Goal: Transaction & Acquisition: Purchase product/service

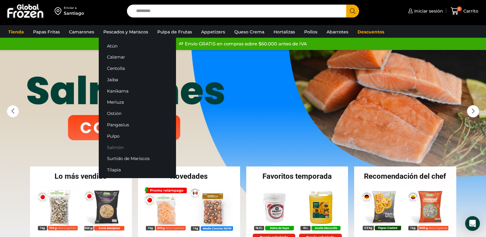
click at [116, 149] on link "Salmón" at bounding box center [137, 147] width 77 height 11
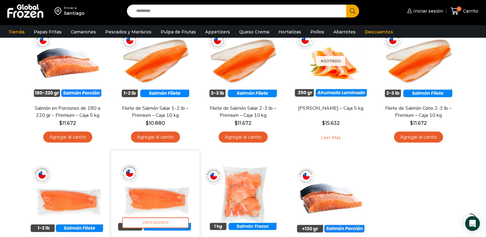
scroll to position [61, 0]
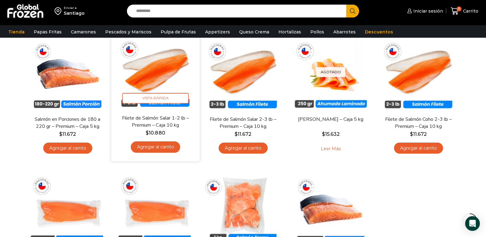
click at [146, 149] on link "Agregar al carrito" at bounding box center [155, 146] width 49 height 11
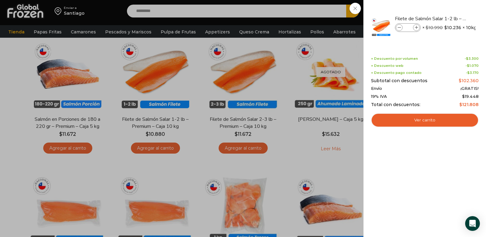
click at [449, 18] on div "1 Carrito 1 1 Shopping Cart *" at bounding box center [464, 11] width 31 height 14
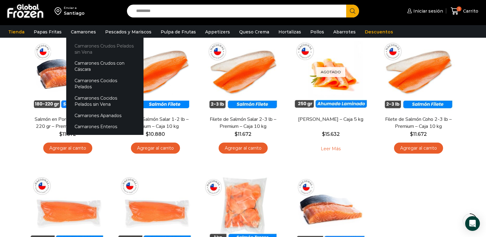
click at [85, 48] on link "Camarones Crudos Pelados sin Vena" at bounding box center [104, 48] width 77 height 17
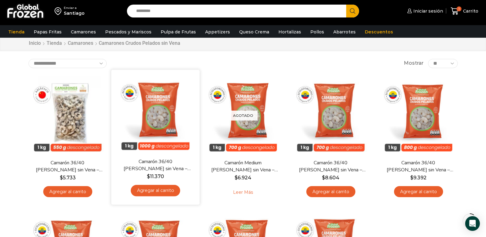
scroll to position [31, 0]
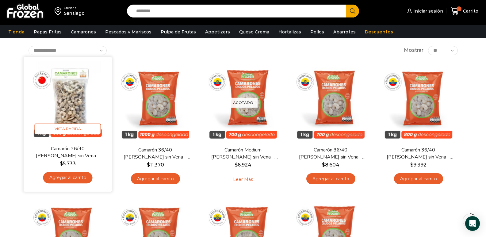
click at [81, 176] on link "Agregar al carrito" at bounding box center [67, 177] width 49 height 11
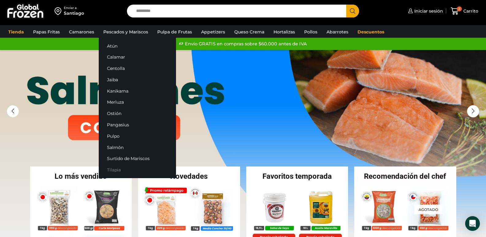
click at [116, 168] on link "Tilapia" at bounding box center [137, 169] width 77 height 11
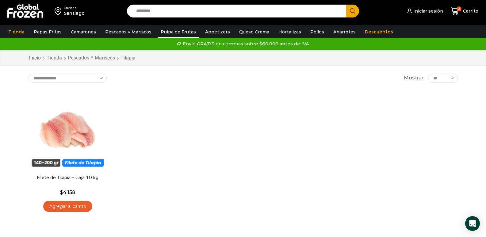
click at [165, 32] on link "Pulpa de Frutas" at bounding box center [178, 32] width 41 height 12
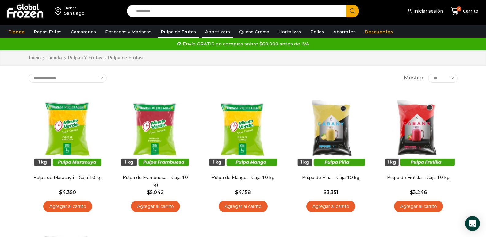
click at [213, 32] on link "Appetizers" at bounding box center [217, 32] width 31 height 12
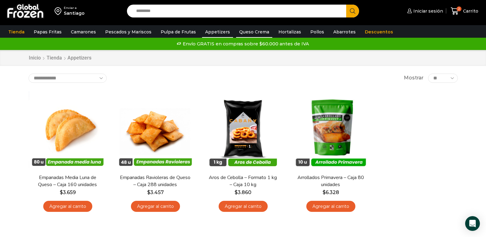
click at [241, 32] on link "Queso Crema" at bounding box center [254, 32] width 36 height 12
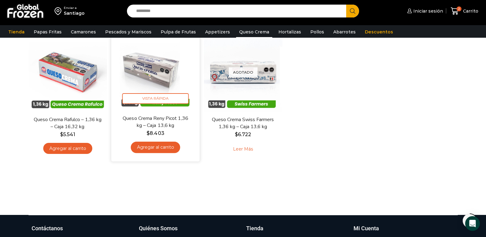
scroll to position [61, 0]
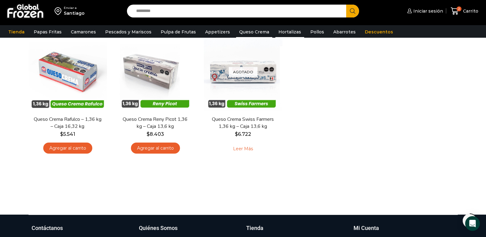
click at [286, 32] on link "Hortalizas" at bounding box center [289, 32] width 29 height 12
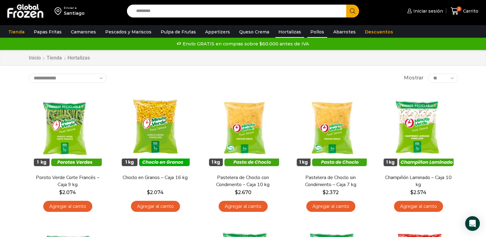
click at [307, 31] on link "Pollos" at bounding box center [317, 32] width 20 height 12
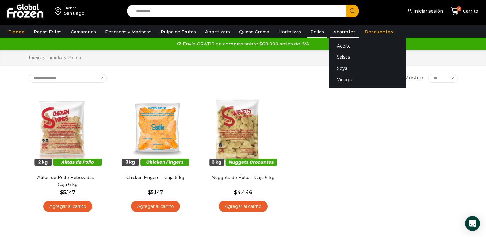
click at [337, 33] on link "Abarrotes" at bounding box center [344, 32] width 29 height 12
click at [335, 47] on link "Aceite" at bounding box center [367, 45] width 77 height 11
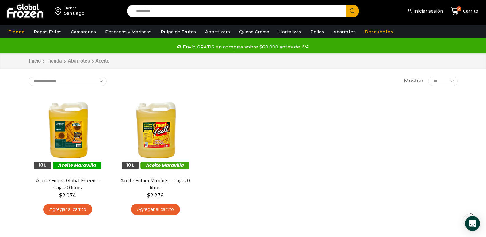
scroll to position [31, 0]
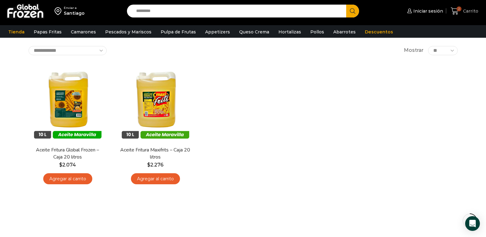
click at [459, 10] on span "2" at bounding box center [458, 8] width 5 height 5
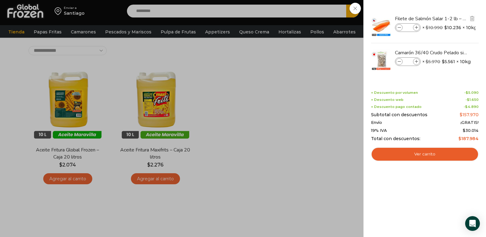
click at [401, 28] on span at bounding box center [399, 27] width 7 height 7
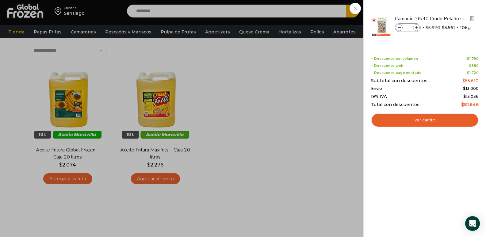
click at [399, 29] on span at bounding box center [399, 27] width 7 height 7
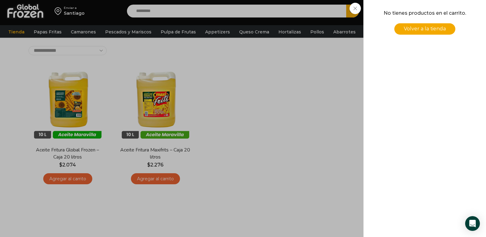
click at [449, 18] on div "0 [GEOGRAPHIC_DATA] 0 0 Shopping Cart No tienes productos en el carrito. Volver…" at bounding box center [464, 11] width 31 height 14
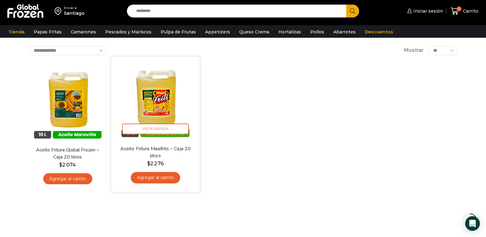
click at [170, 178] on link "Agregar al carrito" at bounding box center [155, 177] width 49 height 11
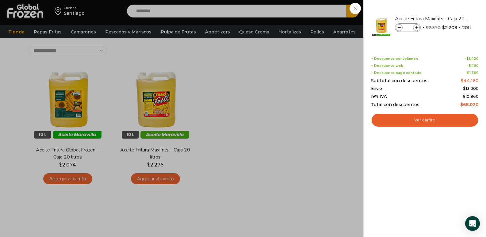
click at [449, 18] on div "1 [GEOGRAPHIC_DATA] 1 1 Shopping Cart *" at bounding box center [464, 11] width 31 height 14
